Goal: Check status: Check status

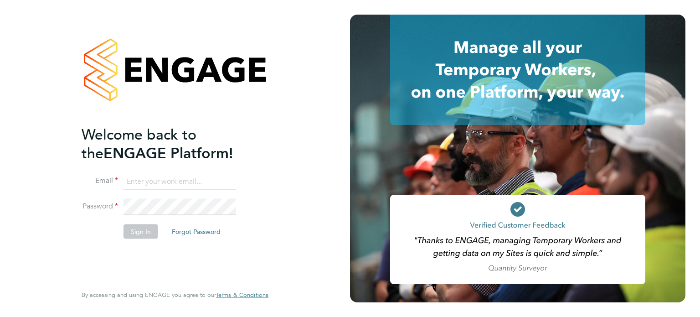
click at [128, 178] on input at bounding box center [179, 181] width 113 height 16
type input "[PERSON_NAME][EMAIL_ADDRESS][PERSON_NAME][DOMAIN_NAME]"
click at [143, 235] on button "Sign In" at bounding box center [140, 231] width 35 height 15
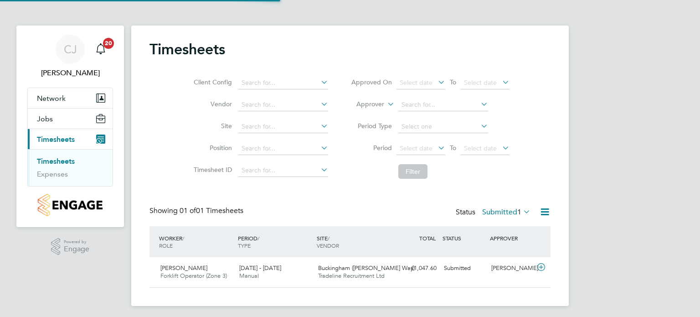
scroll to position [23, 79]
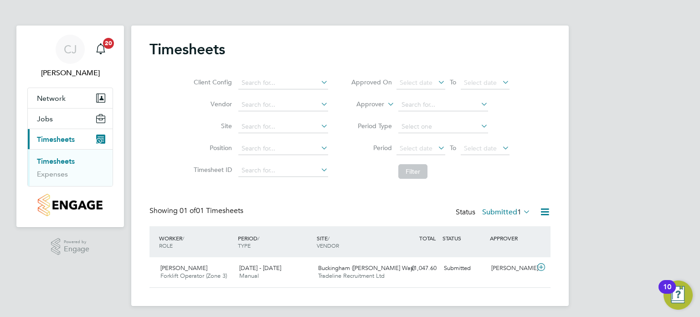
click at [506, 210] on label "Submitted 1" at bounding box center [506, 211] width 48 height 9
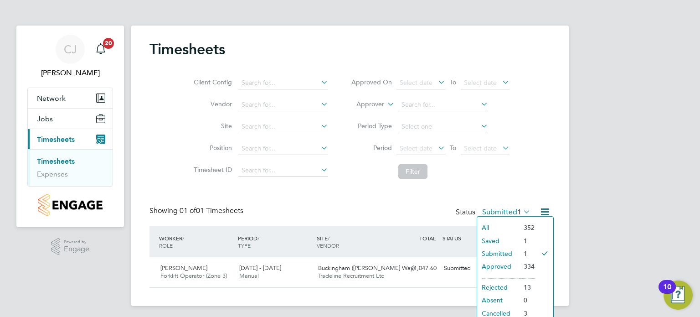
click at [500, 264] on li "Approved" at bounding box center [498, 266] width 42 height 13
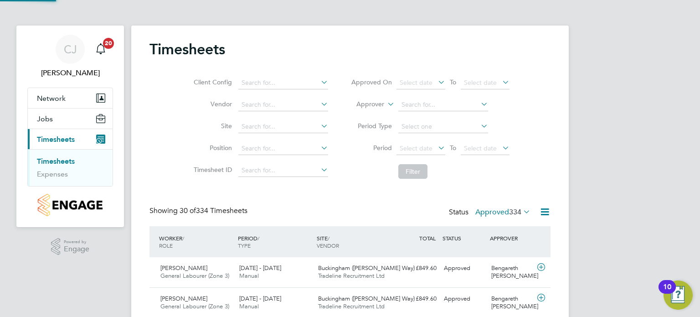
scroll to position [0, 0]
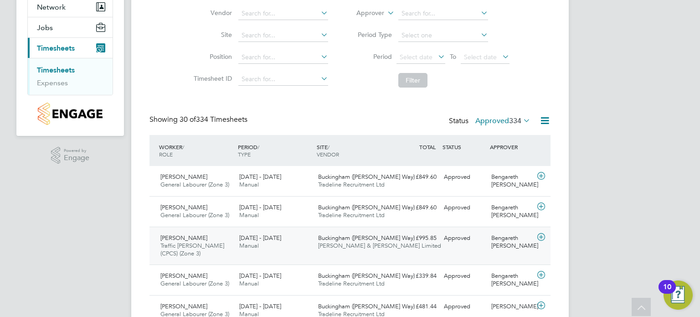
click at [541, 237] on icon at bounding box center [540, 236] width 11 height 7
